Goal: Task Accomplishment & Management: Use online tool/utility

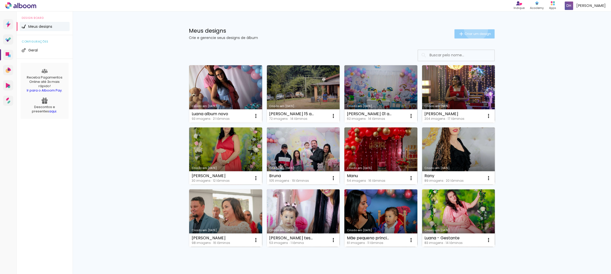
click at [473, 29] on paper-button "Criar um design" at bounding box center [475, 33] width 40 height 9
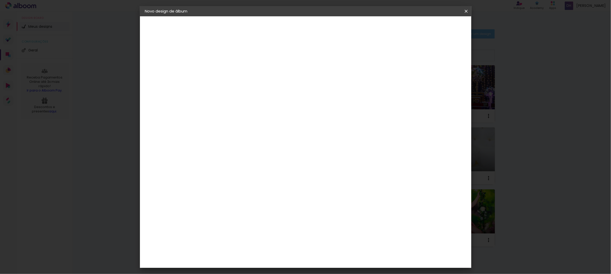
click at [228, 68] on input at bounding box center [228, 68] width 0 height 8
type input "Cinthia album"
type paper-input "Cinthia album"
click at [0, 0] on slot "Avançar" at bounding box center [0, 0] width 0 height 0
click at [324, 81] on paper-item "Tamanho Livre" at bounding box center [299, 77] width 49 height 11
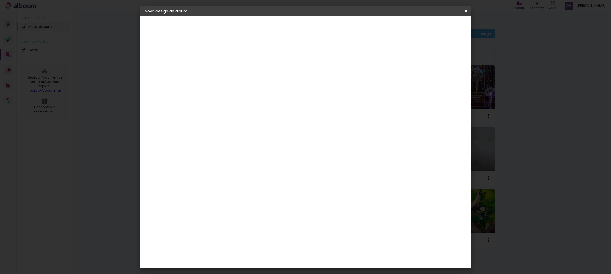
click at [324, 29] on paper-button "Avançar" at bounding box center [311, 27] width 25 height 9
click at [216, 145] on input "30" at bounding box center [211, 145] width 13 height 8
type input "20"
type paper-input "20"
click at [334, 179] on input "60" at bounding box center [333, 179] width 13 height 8
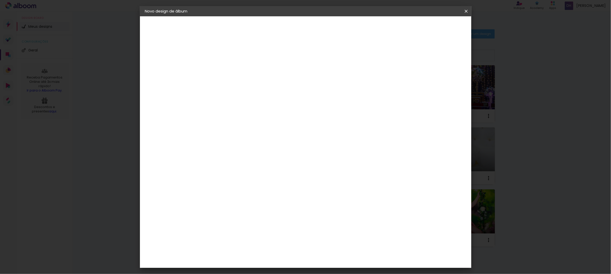
type input "30"
type paper-input "30"
click at [438, 26] on paper-button "Iniciar design" at bounding box center [421, 27] width 33 height 9
